Goal: Task Accomplishment & Management: Manage account settings

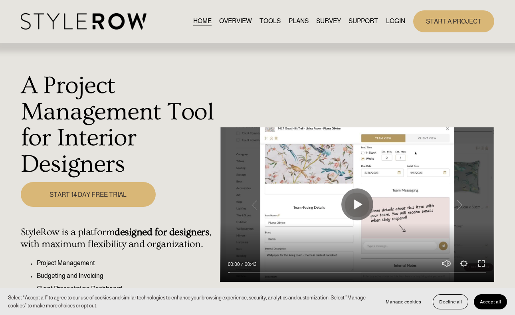
click at [395, 20] on link "LOGIN" at bounding box center [395, 21] width 19 height 11
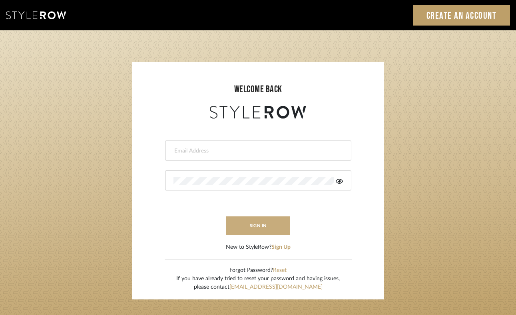
type input "felicia@onyxandoakinteriors.com"
click at [269, 224] on button "sign in" at bounding box center [258, 226] width 64 height 19
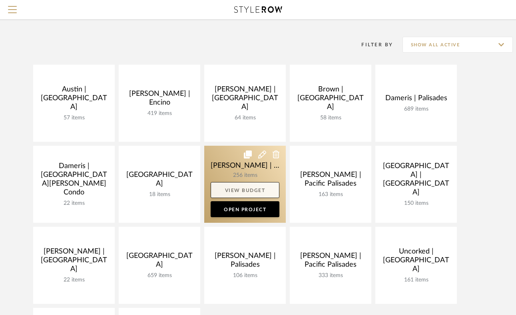
scroll to position [59, 0]
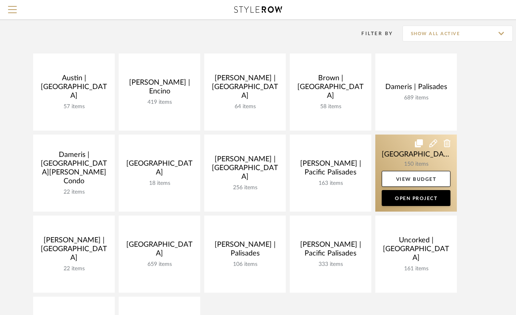
click at [392, 157] on link at bounding box center [415, 173] width 81 height 77
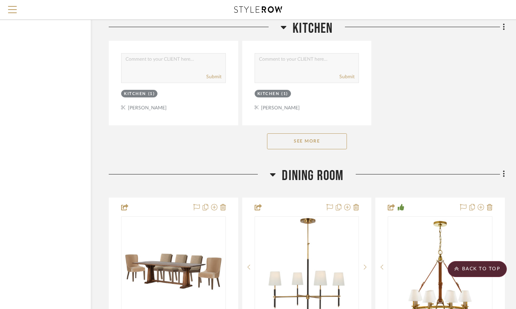
scroll to position [4995, 60]
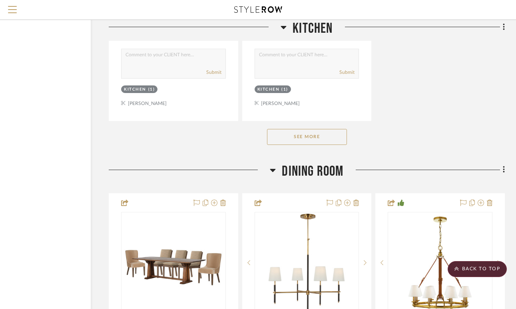
click at [335, 129] on button "See More" at bounding box center [307, 137] width 80 height 16
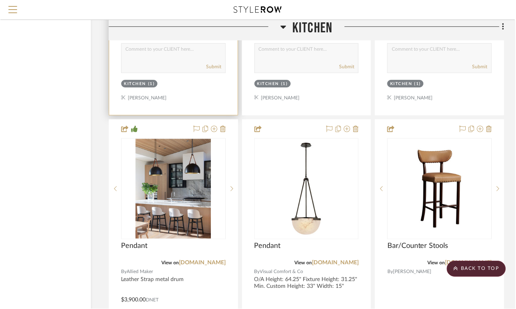
scroll to position [4647, 59]
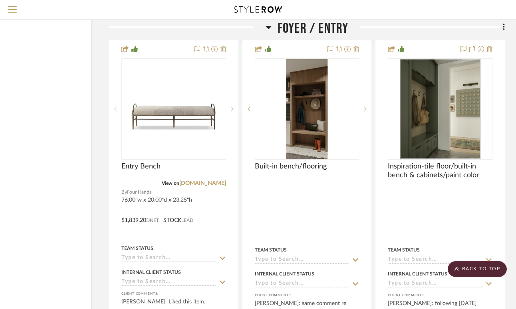
scroll to position [2426, 59]
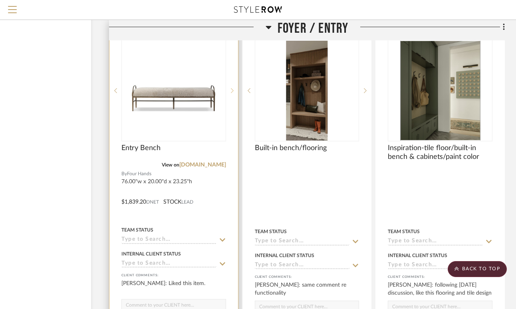
click at [233, 88] on icon at bounding box center [232, 91] width 3 height 6
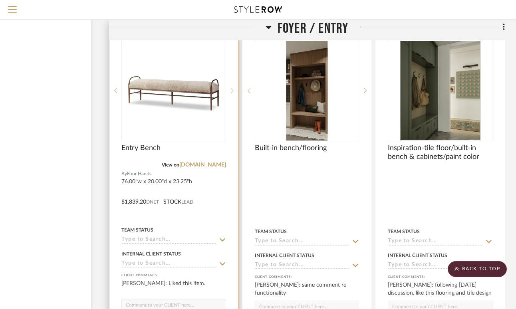
click at [232, 88] on icon at bounding box center [232, 91] width 3 height 6
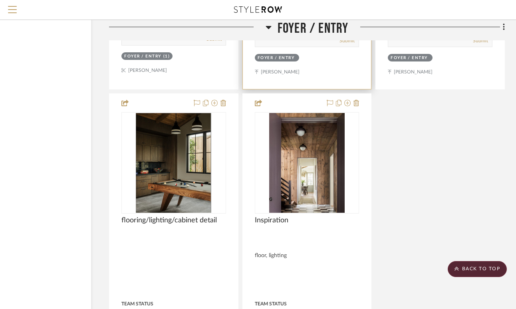
scroll to position [2735, 59]
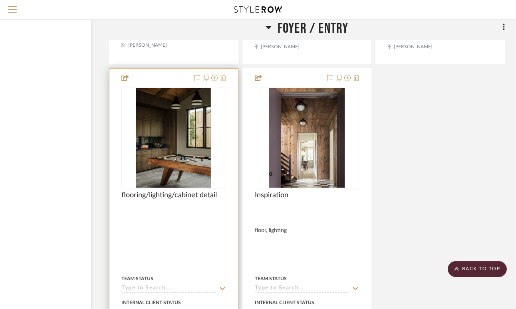
click at [222, 75] on icon at bounding box center [223, 78] width 6 height 6
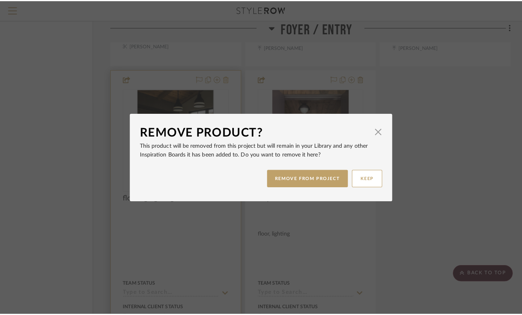
scroll to position [0, 0]
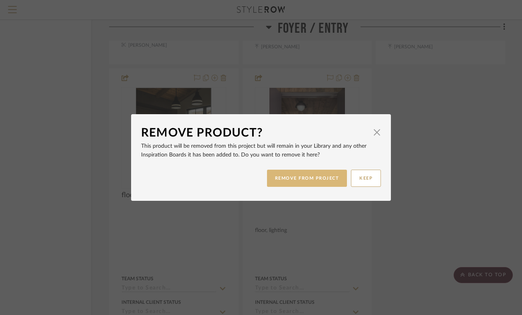
click at [291, 172] on button "REMOVE FROM PROJECT" at bounding box center [307, 178] width 80 height 17
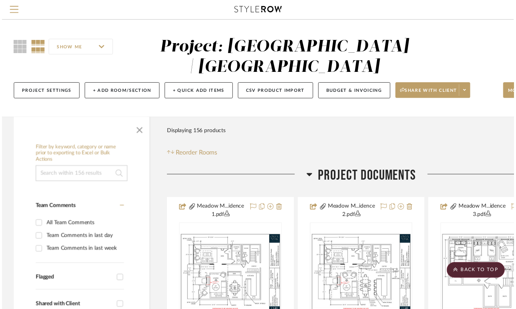
scroll to position [2735, 59]
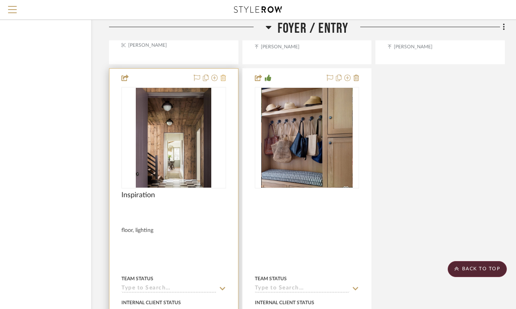
click at [224, 75] on icon at bounding box center [223, 78] width 6 height 6
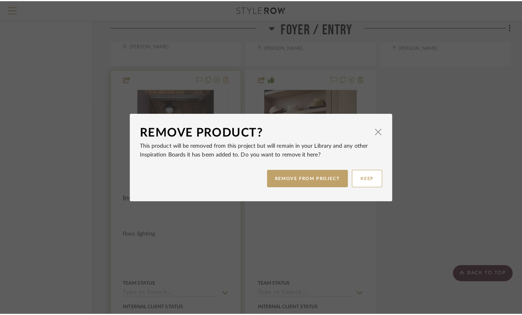
scroll to position [0, 0]
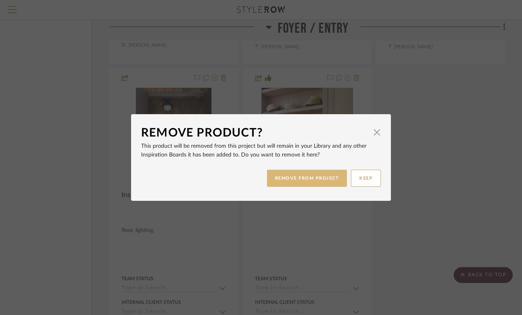
click at [296, 178] on button "REMOVE FROM PROJECT" at bounding box center [307, 178] width 80 height 17
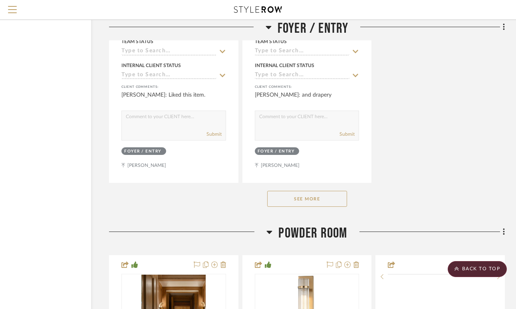
scroll to position [2995, 59]
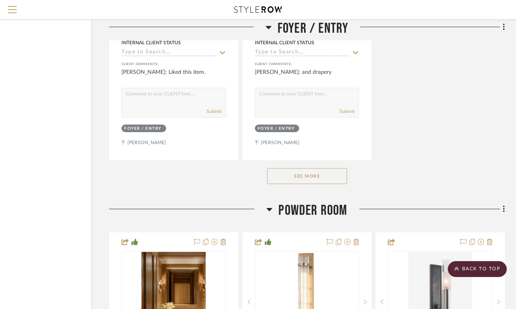
click at [300, 171] on button "See More" at bounding box center [307, 176] width 80 height 16
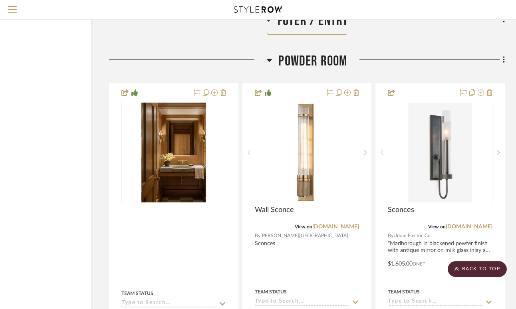
scroll to position [3098, 59]
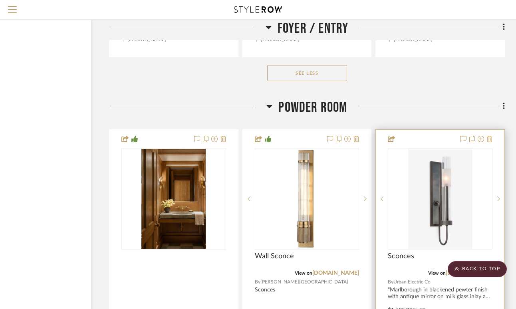
click at [489, 136] on icon at bounding box center [490, 139] width 6 height 6
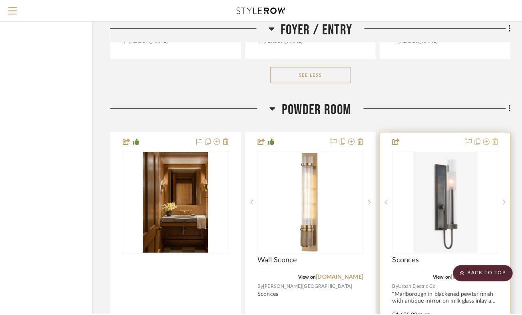
scroll to position [0, 0]
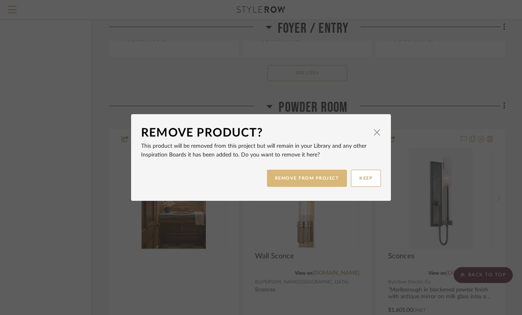
click at [311, 181] on button "REMOVE FROM PROJECT" at bounding box center [307, 178] width 80 height 17
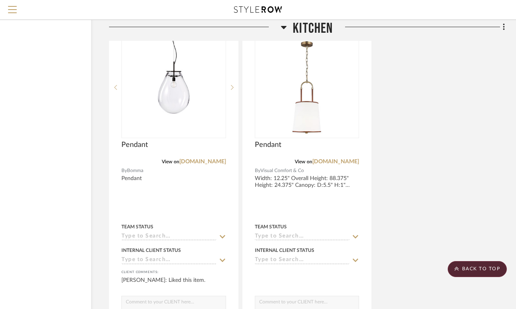
scroll to position [4814, 59]
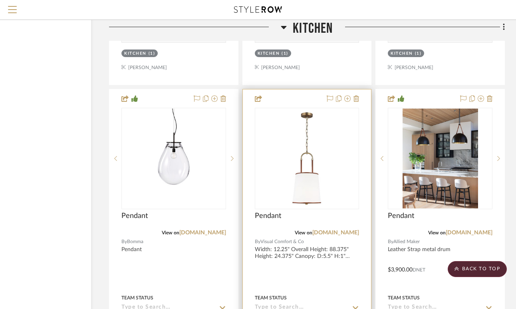
scroll to position [4696, 59]
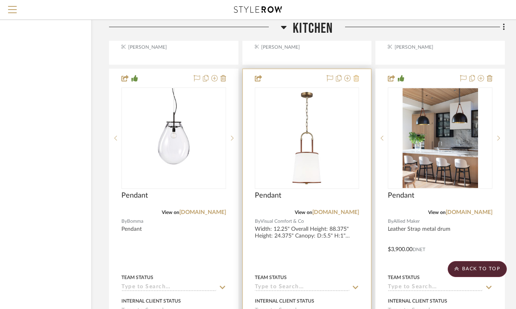
click at [358, 75] on icon at bounding box center [357, 78] width 6 height 6
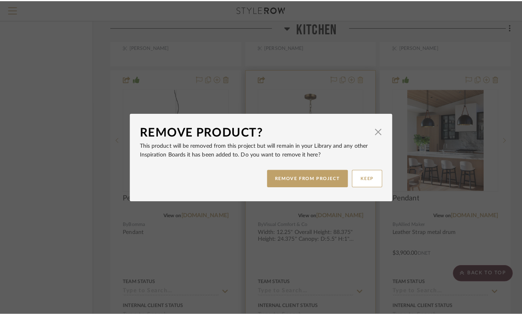
scroll to position [0, 0]
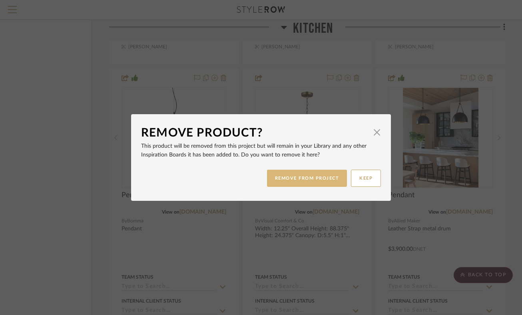
click at [310, 179] on button "REMOVE FROM PROJECT" at bounding box center [307, 178] width 80 height 17
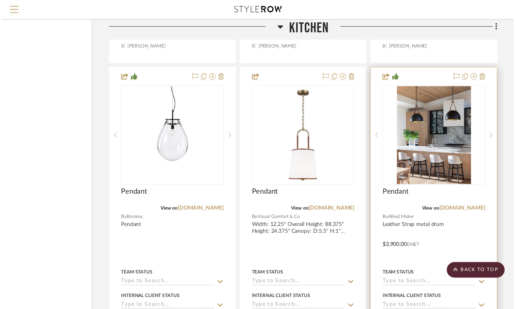
scroll to position [4696, 59]
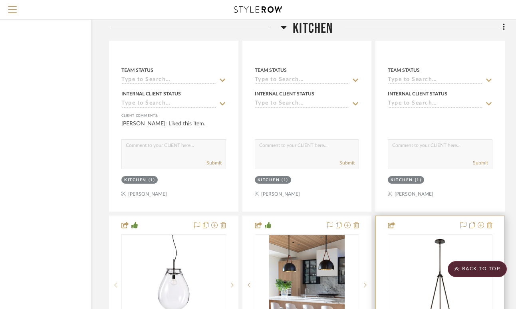
click at [490, 222] on icon at bounding box center [490, 225] width 6 height 6
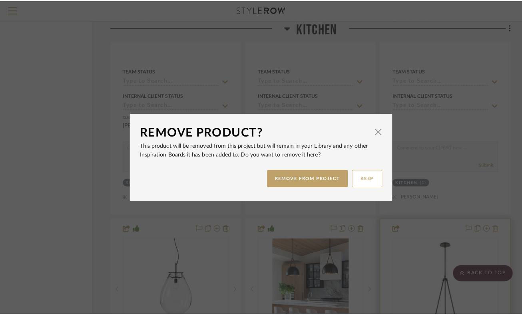
scroll to position [0, 0]
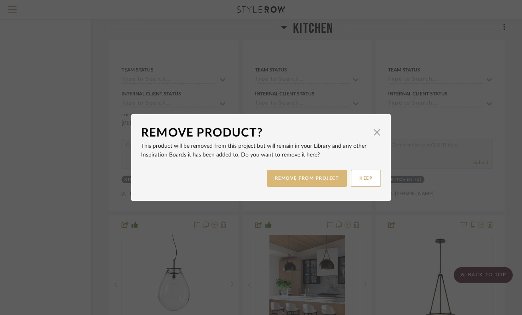
click at [294, 179] on button "REMOVE FROM PROJECT" at bounding box center [307, 178] width 80 height 17
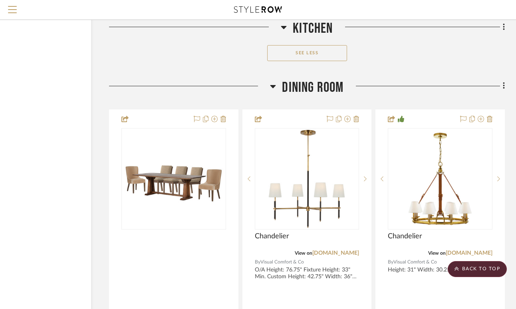
scroll to position [5066, 59]
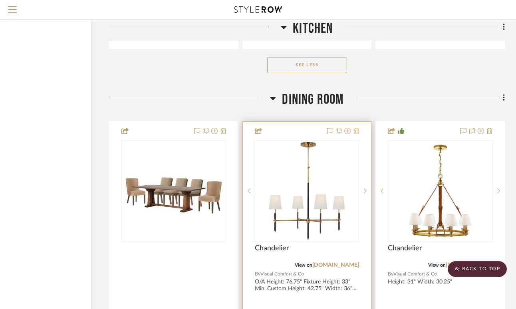
click at [356, 128] on icon at bounding box center [357, 131] width 6 height 6
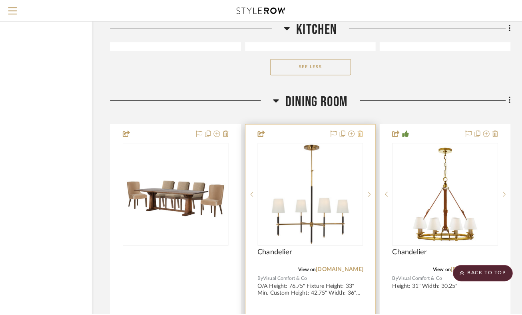
scroll to position [0, 0]
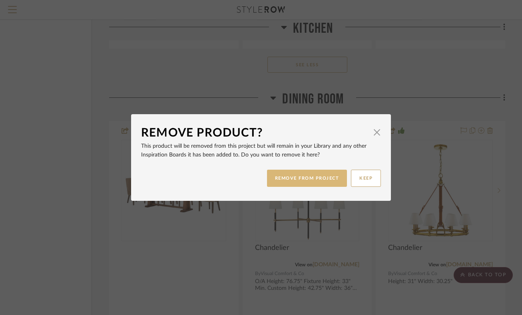
click at [302, 179] on button "REMOVE FROM PROJECT" at bounding box center [307, 178] width 80 height 17
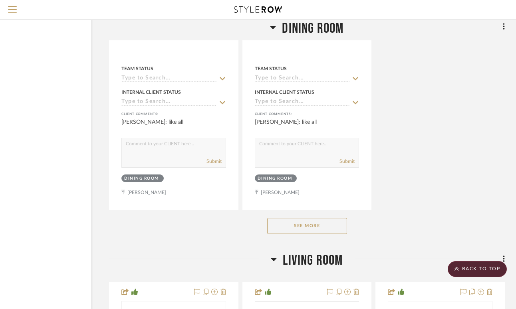
scroll to position [6116, 59]
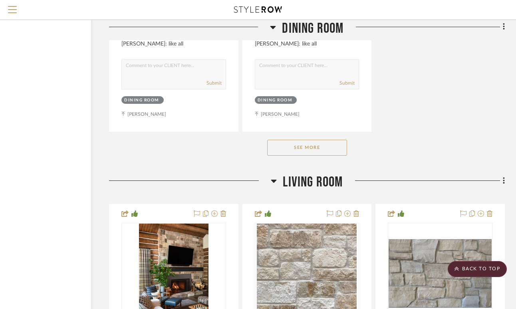
click at [326, 143] on button "See More" at bounding box center [307, 148] width 80 height 16
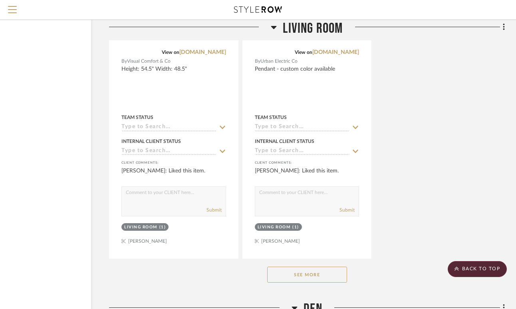
scroll to position [7225, 59]
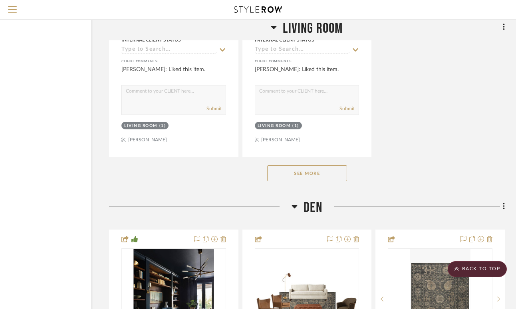
click at [316, 165] on button "See More" at bounding box center [307, 173] width 80 height 16
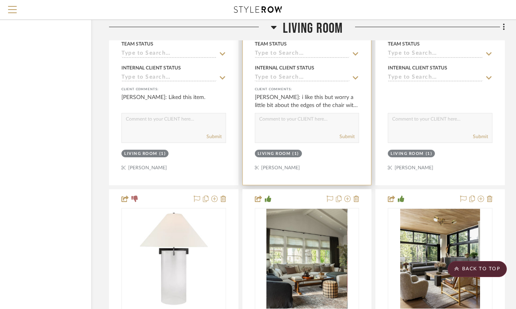
scroll to position [7963, 59]
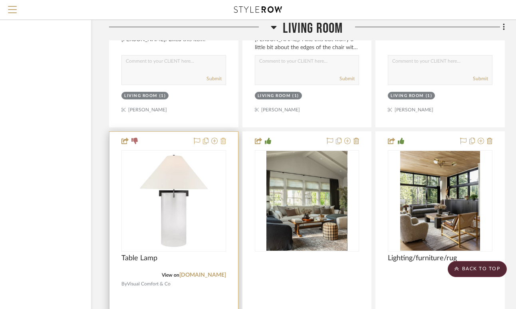
click at [221, 138] on icon at bounding box center [223, 141] width 6 height 6
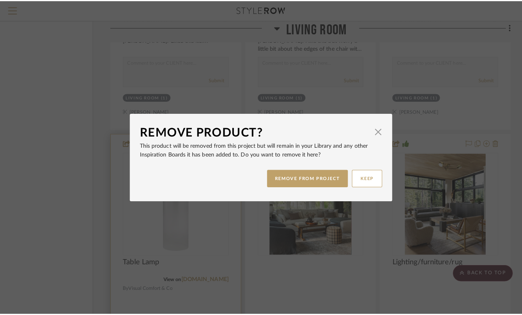
scroll to position [0, 0]
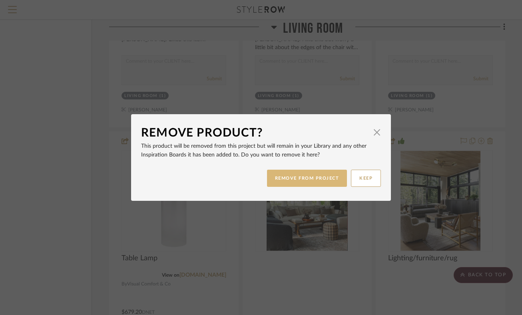
click at [298, 173] on button "REMOVE FROM PROJECT" at bounding box center [307, 178] width 80 height 17
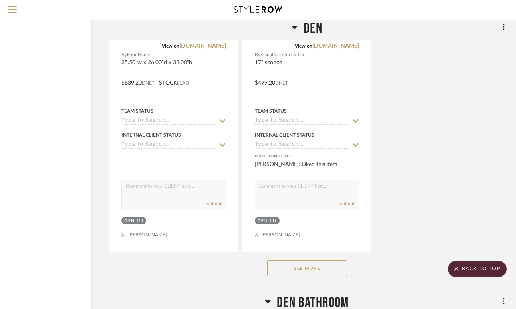
scroll to position [10053, 59]
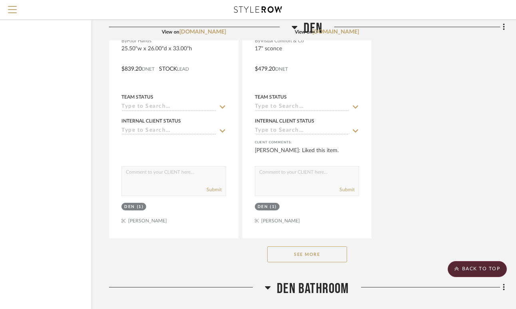
click at [328, 246] on button "See More" at bounding box center [307, 254] width 80 height 16
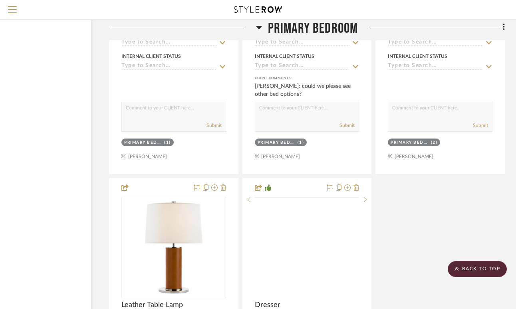
scroll to position [12797, 59]
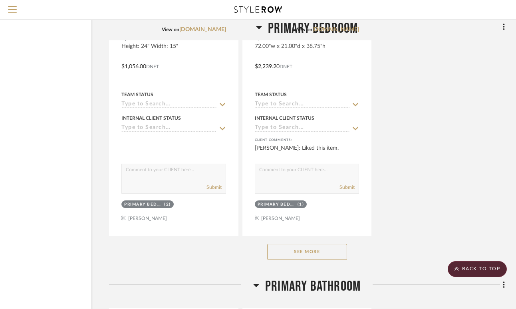
click at [320, 244] on button "See More" at bounding box center [307, 252] width 80 height 16
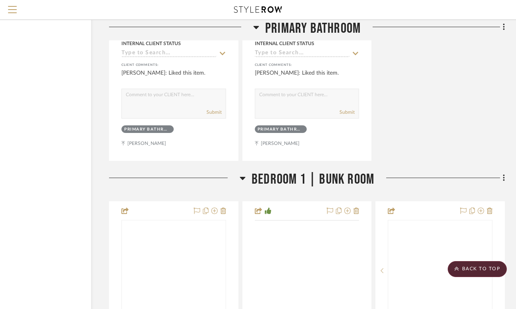
scroll to position [14364, 59]
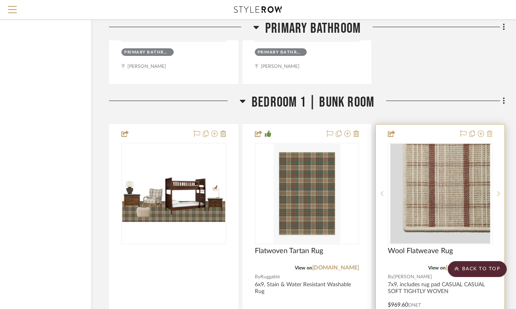
click at [490, 131] on icon at bounding box center [490, 134] width 6 height 6
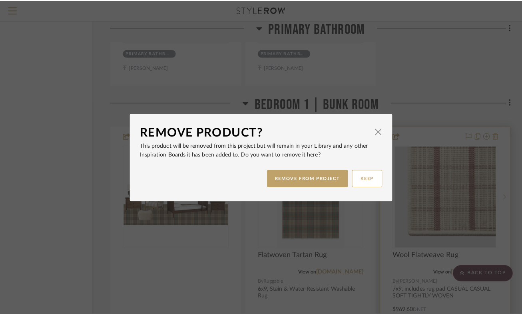
scroll to position [0, 0]
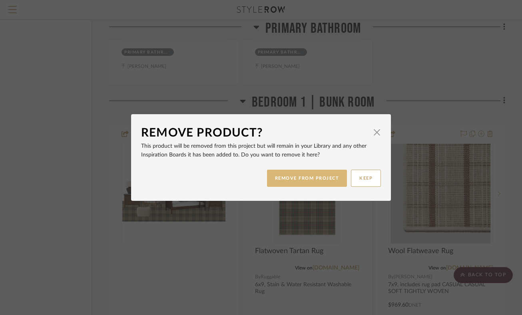
click at [316, 174] on button "REMOVE FROM PROJECT" at bounding box center [307, 178] width 80 height 17
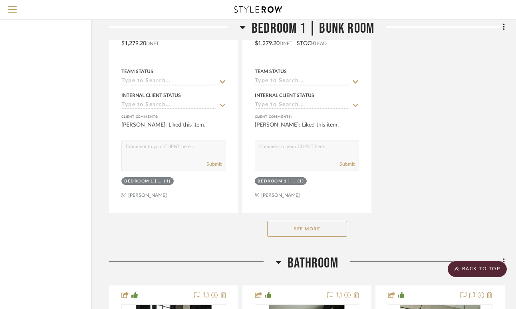
scroll to position [15339, 59]
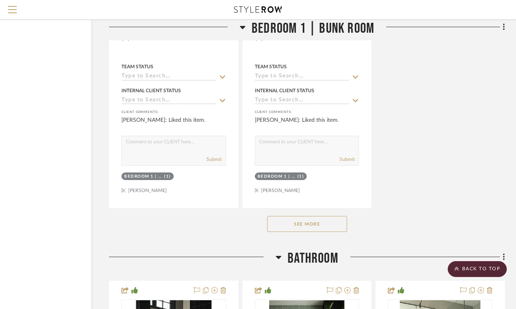
click at [323, 216] on button "See More" at bounding box center [307, 224] width 80 height 16
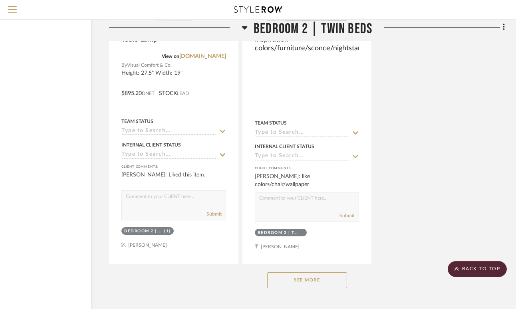
scroll to position [17900, 59]
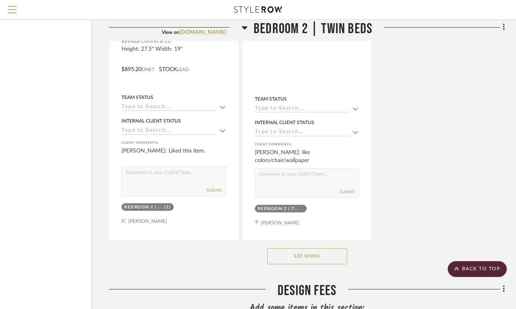
click at [316, 248] on button "See More" at bounding box center [307, 256] width 80 height 16
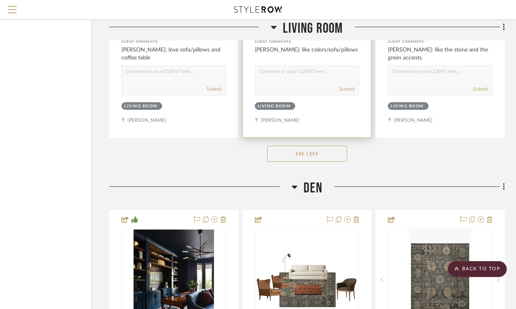
scroll to position [8766, 59]
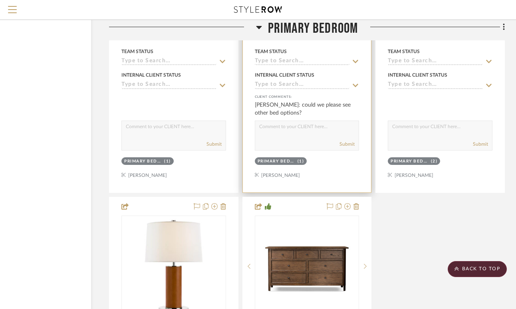
scroll to position [10342, 59]
